Goal: Register for event/course

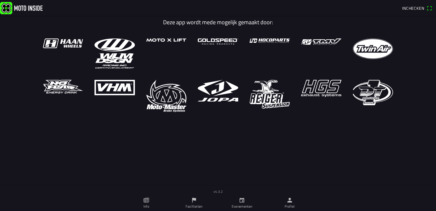
click at [241, 203] on icon "kalender" at bounding box center [242, 200] width 6 height 6
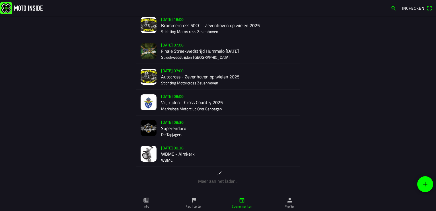
scroll to position [754, 0]
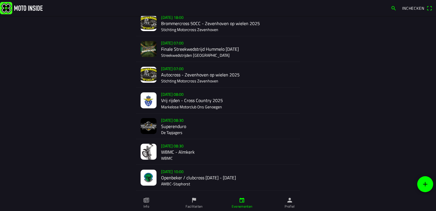
click at [168, 150] on div "[DATE] 08:30 WBMC - Almkerk WBMC" at bounding box center [228, 151] width 134 height 25
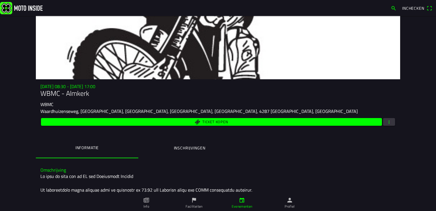
click at [387, 122] on span "button" at bounding box center [389, 122] width 5 height 8
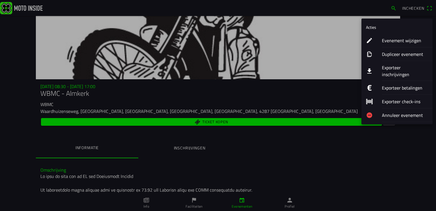
click at [399, 67] on ion-label "Exporteer inschrijvingen" at bounding box center [405, 71] width 46 height 14
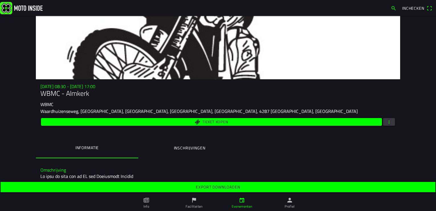
click at [0, 0] on slot "Export downloaden" at bounding box center [0, 0] width 0 height 0
